Goal: Navigation & Orientation: Understand site structure

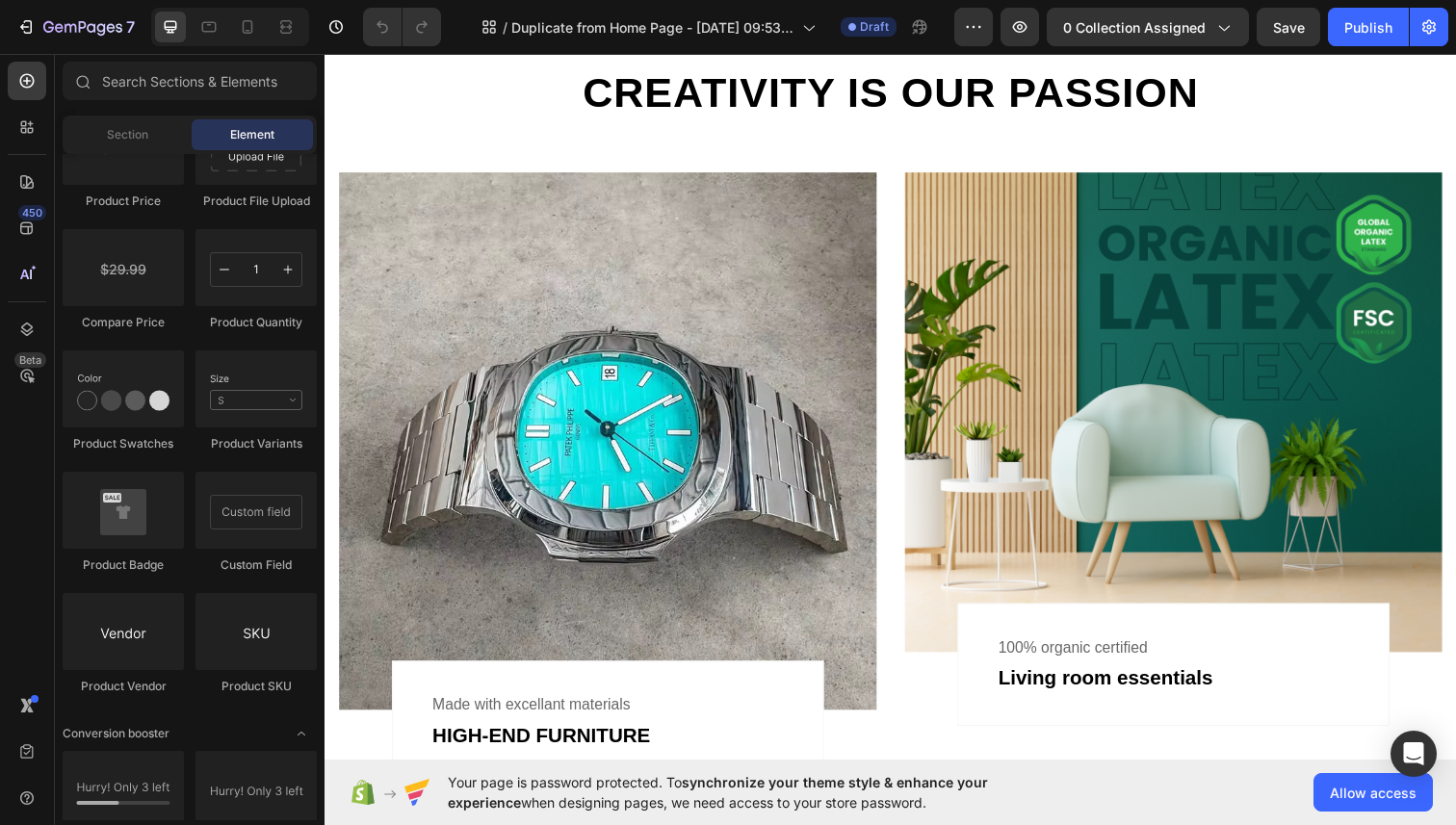
scroll to position [1446, 0]
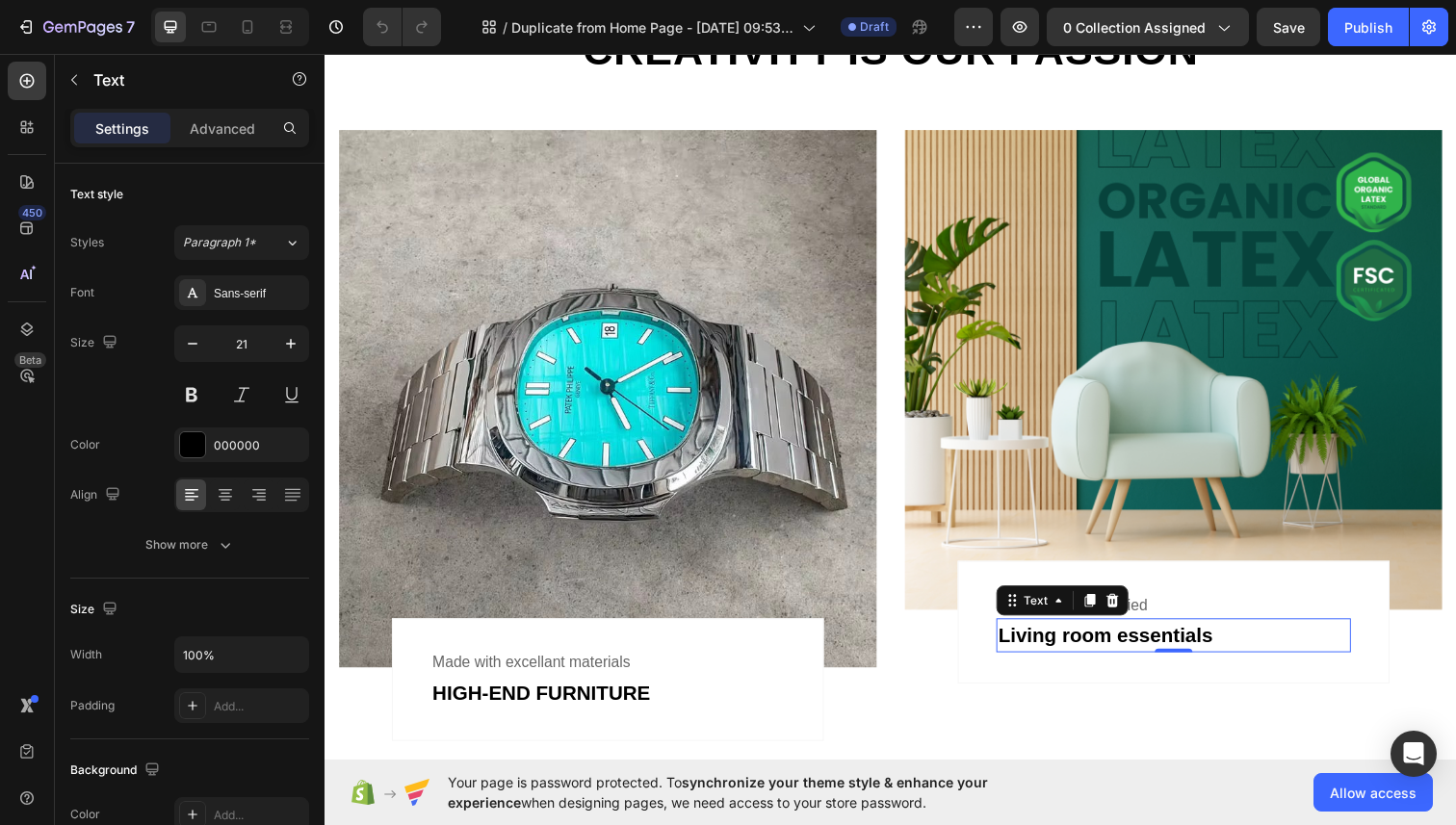
click at [1117, 650] on div "Living room essentials" at bounding box center [1190, 648] width 362 height 35
click at [1136, 645] on p "Living room essentials" at bounding box center [1190, 648] width 358 height 31
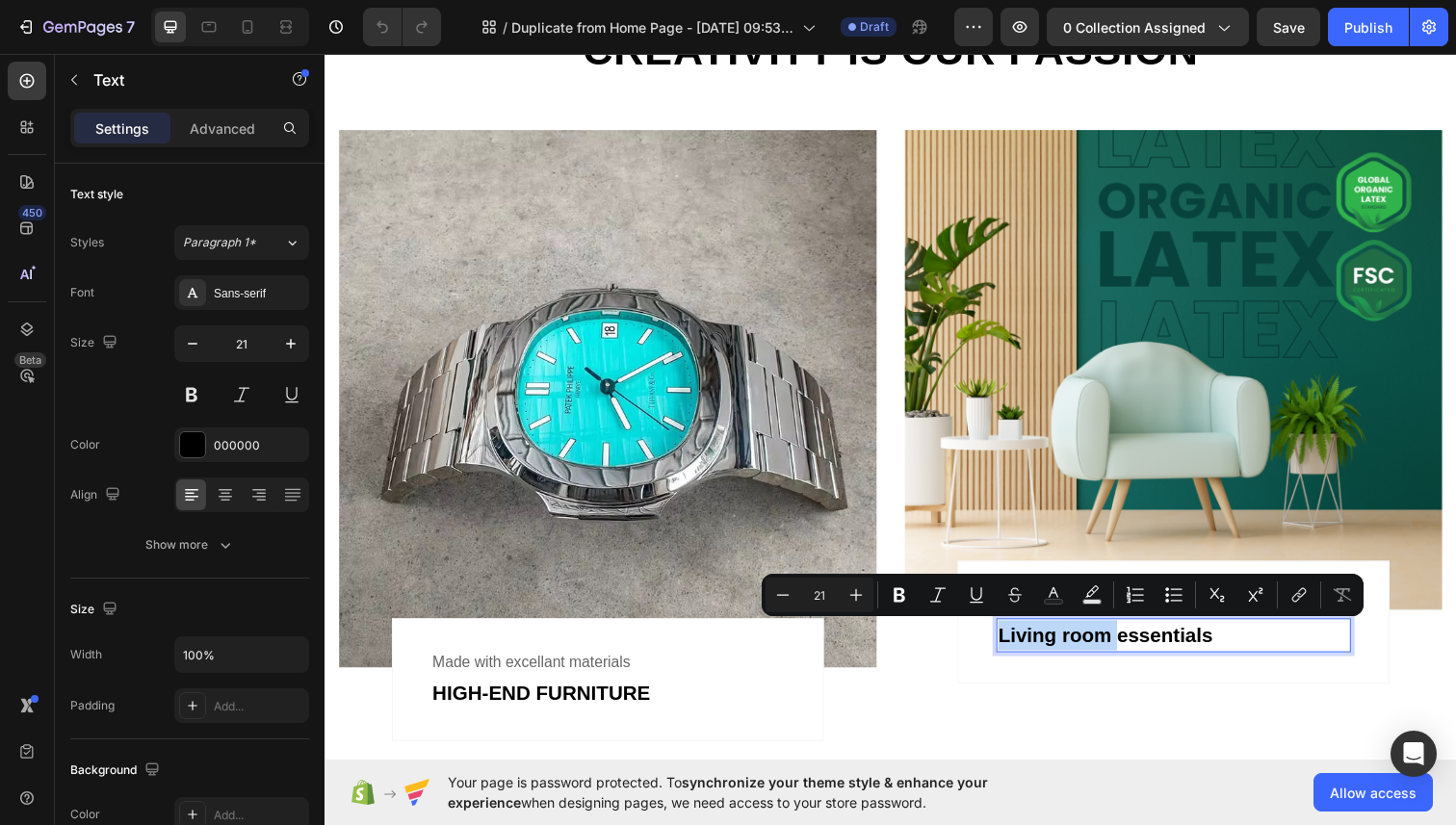
drag, startPoint x: 1133, startPoint y: 650, endPoint x: 1003, endPoint y: 642, distance: 130.2
click at [1003, 642] on div "100% organic certified Text Living room essentials Text 0 Row" at bounding box center [1190, 634] width 441 height 126
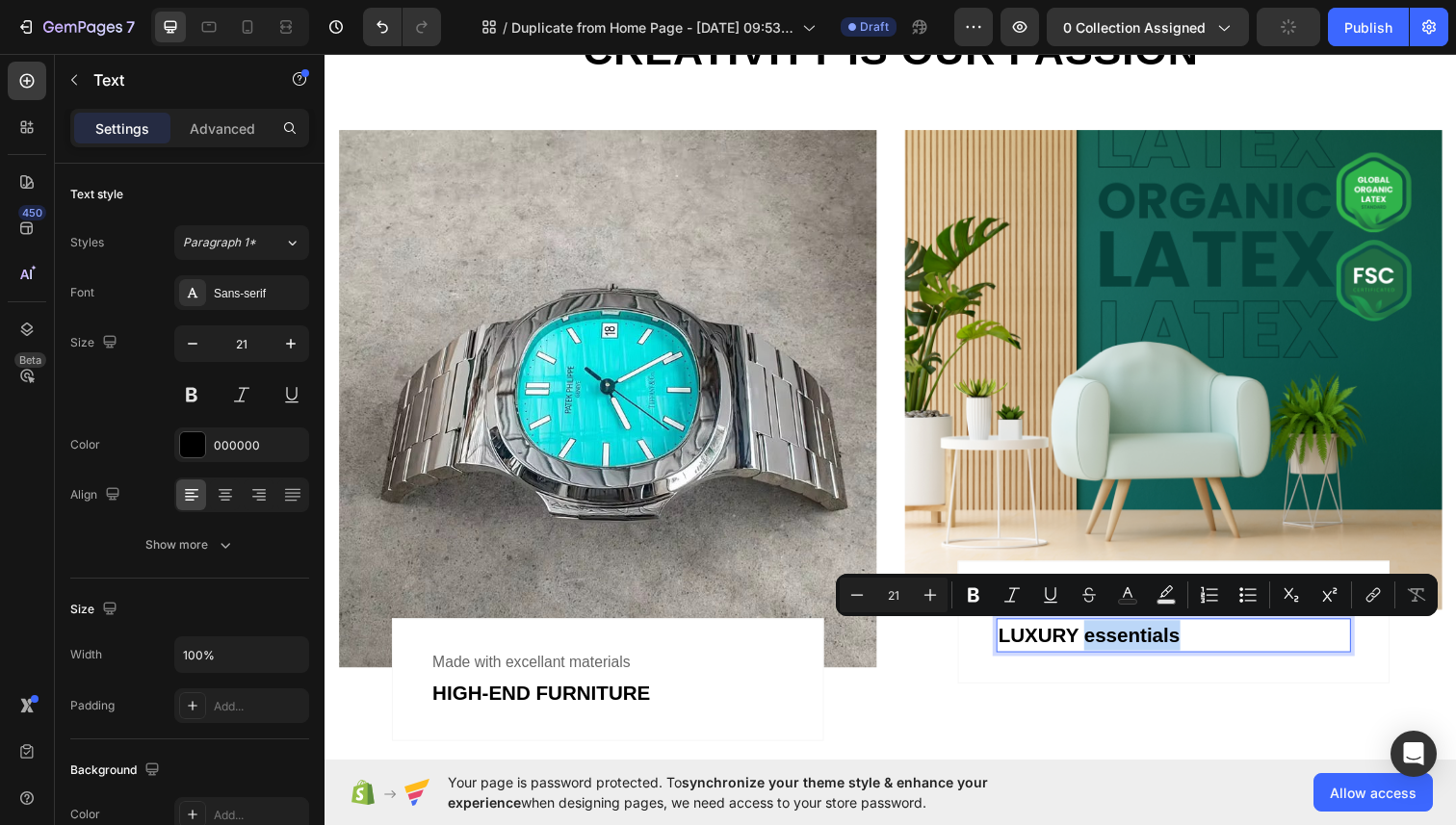
drag, startPoint x: 1196, startPoint y: 650, endPoint x: 1101, endPoint y: 652, distance: 95.0
click at [1101, 652] on p "LUXURY essentials" at bounding box center [1190, 648] width 358 height 31
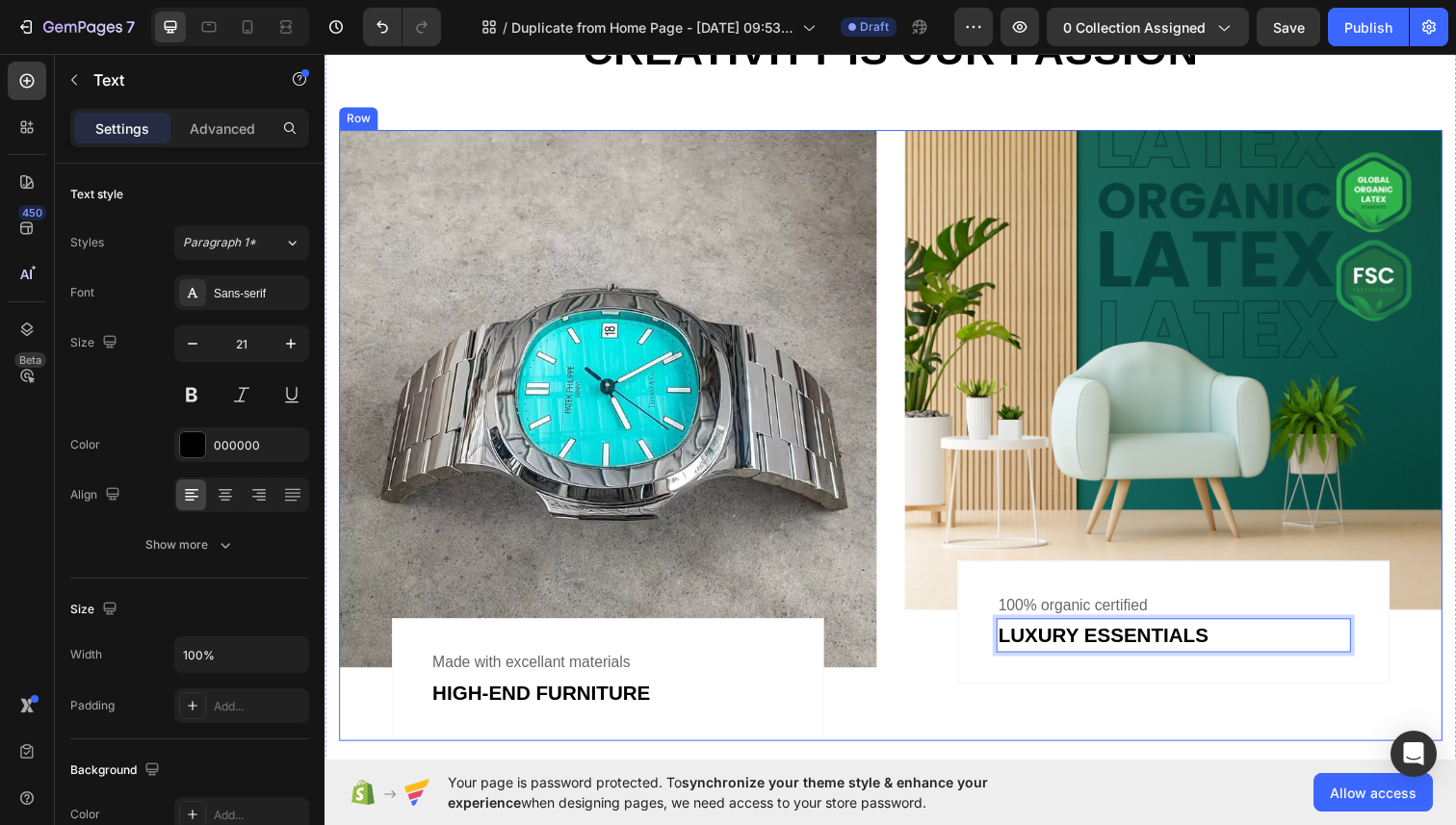
click at [1156, 701] on div "Image 100% organic certified Text LUXURY ESSENTIALS Text 0 Row Row" at bounding box center [1190, 444] width 549 height 624
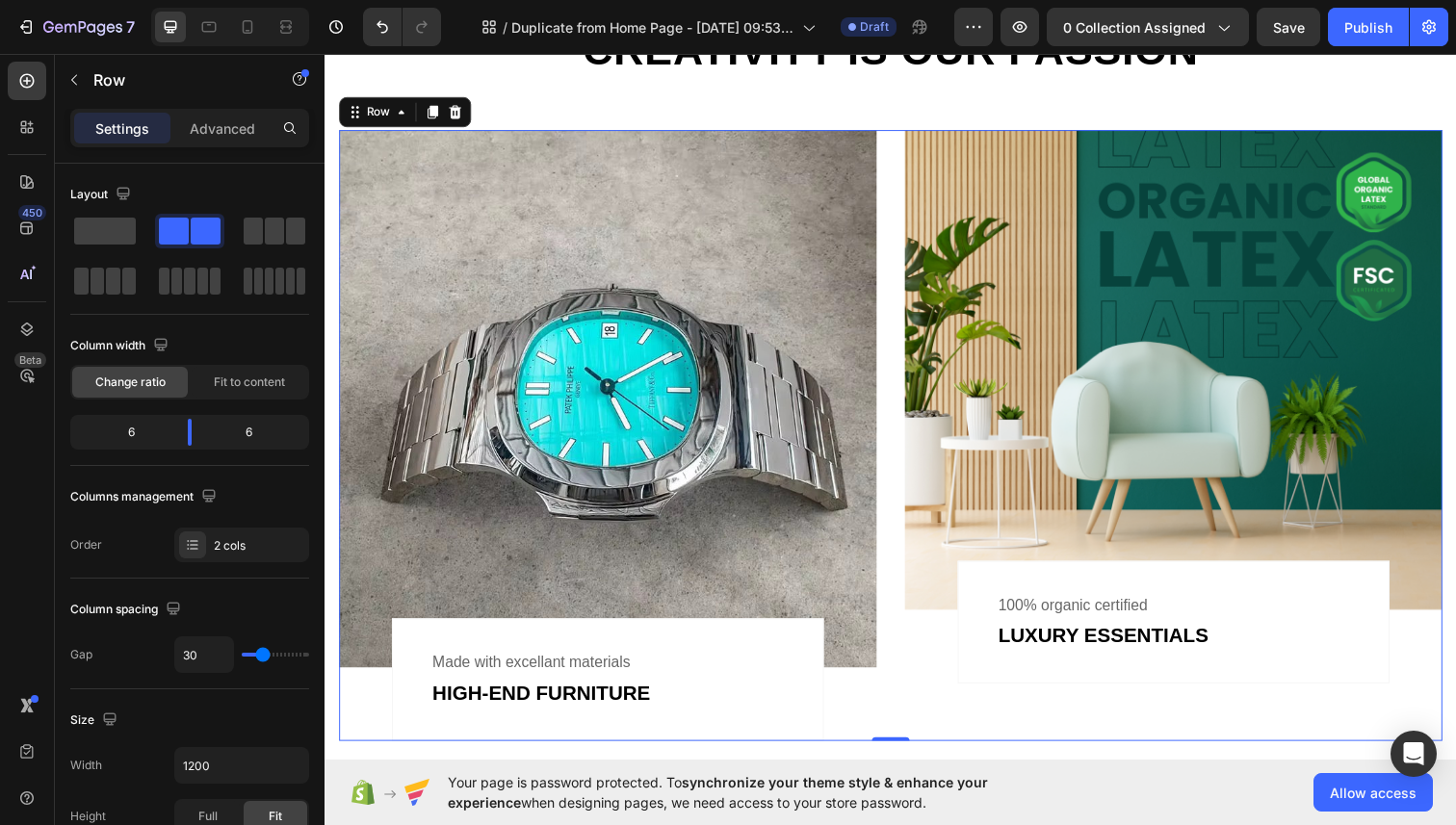
click at [895, 484] on div "Image Made with excellant materials Text HIGH-END FURNITURE Text Row Row Image …" at bounding box center [902, 444] width 1126 height 624
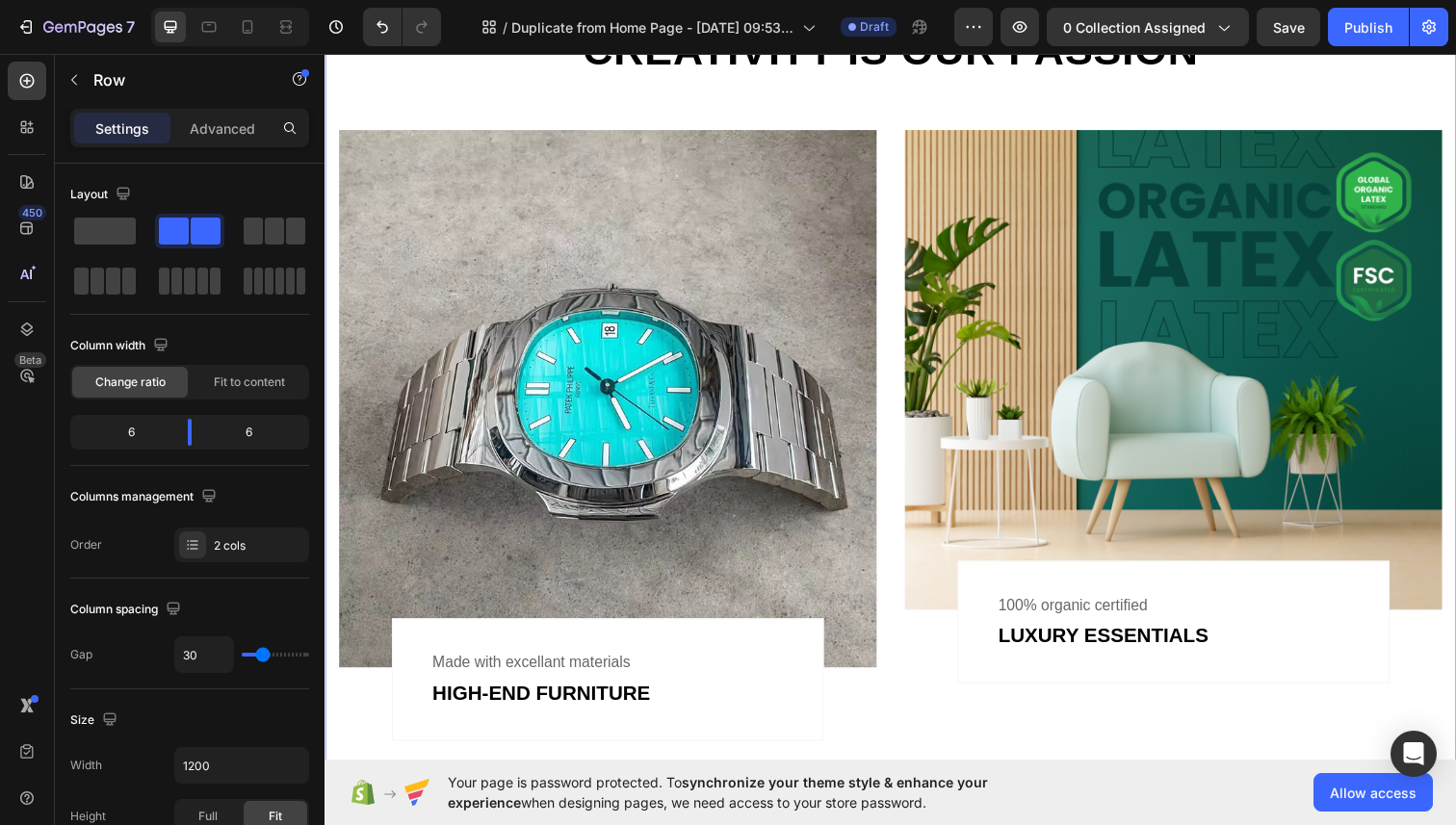
click at [889, 121] on div "art supply presents collections made with love Text Creativity is our passion H…" at bounding box center [902, 372] width 1126 height 767
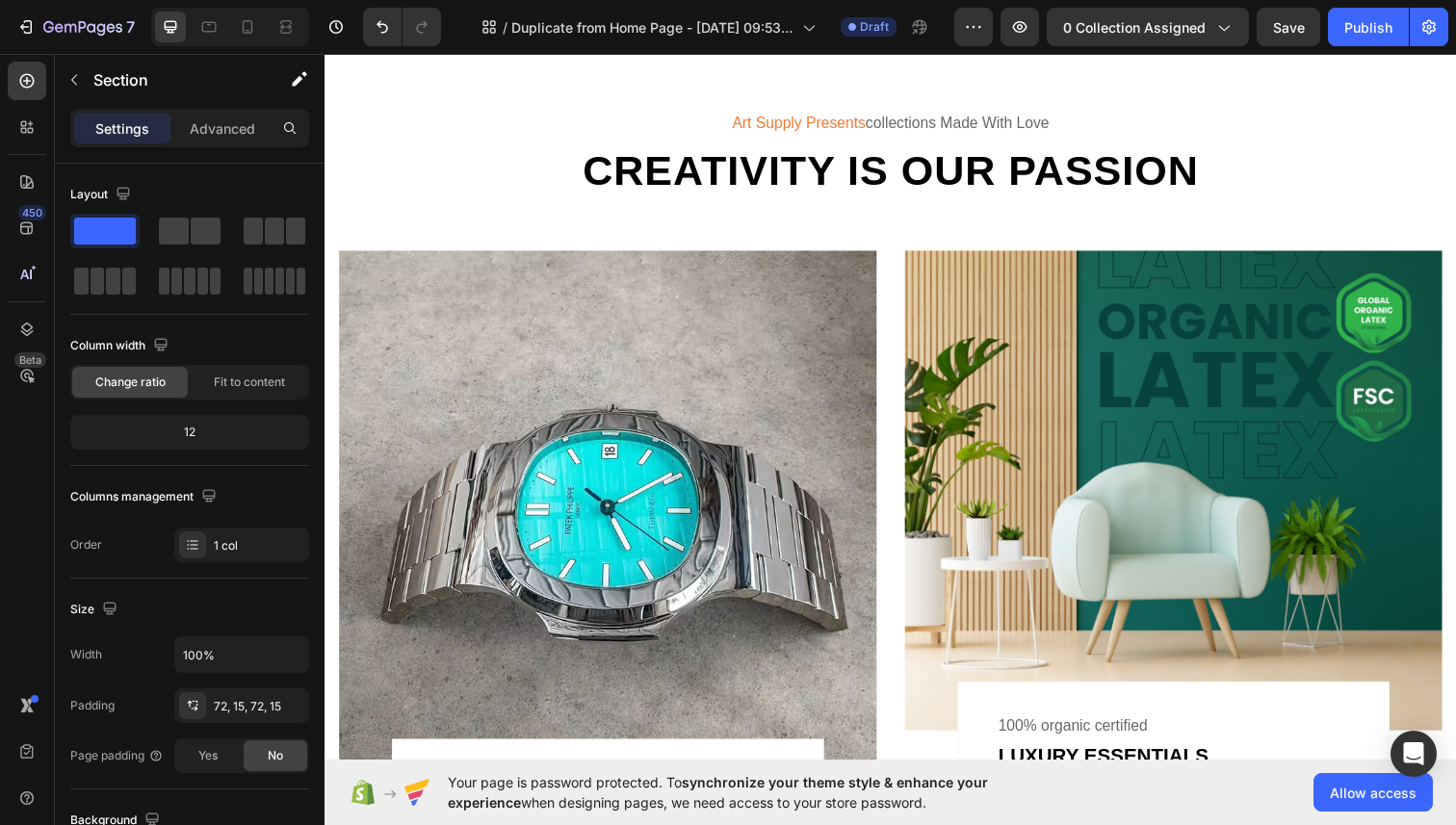
scroll to position [1298, 0]
